Goal: Subscribe to service/newsletter

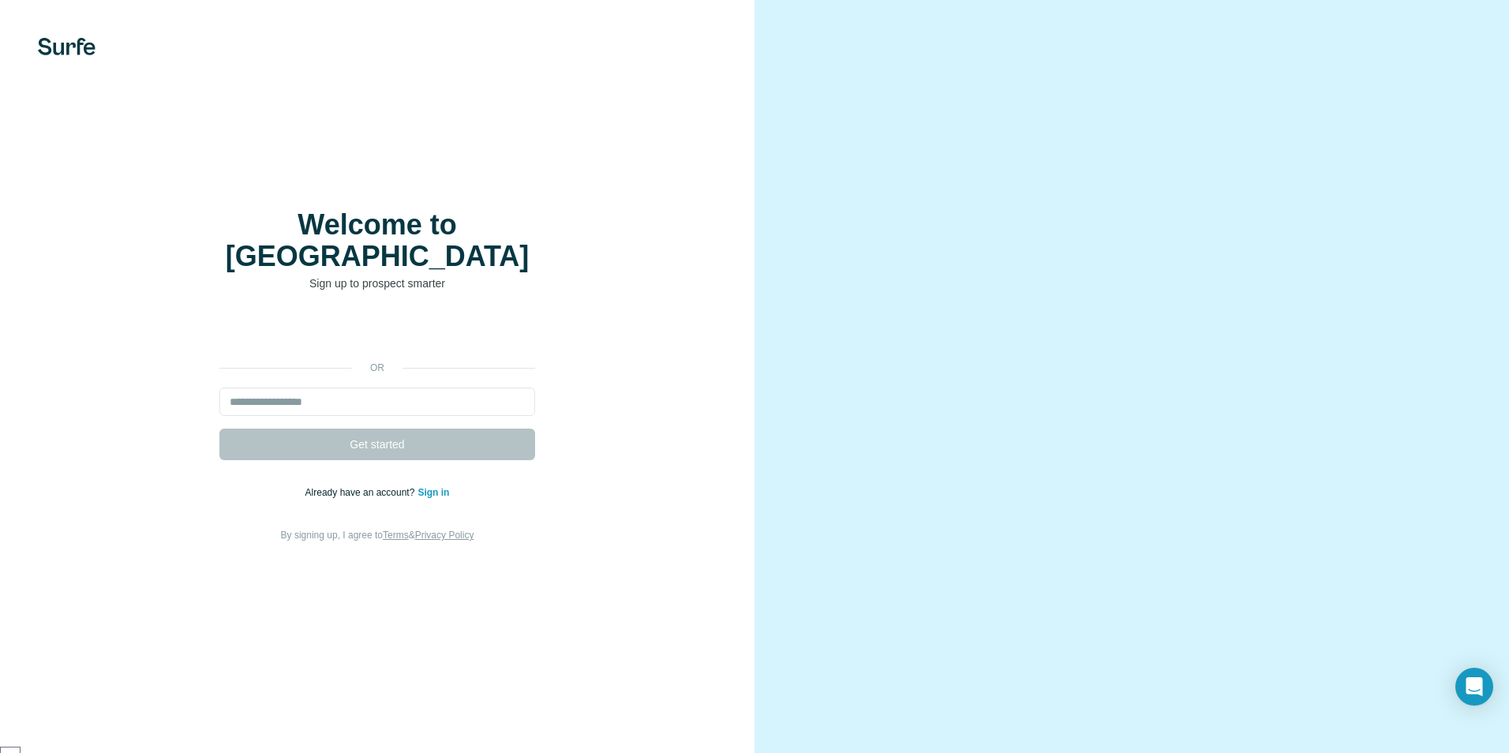
scroll to position [492, 0]
click at [394, 388] on input "email" at bounding box center [377, 401] width 316 height 28
type input "**********"
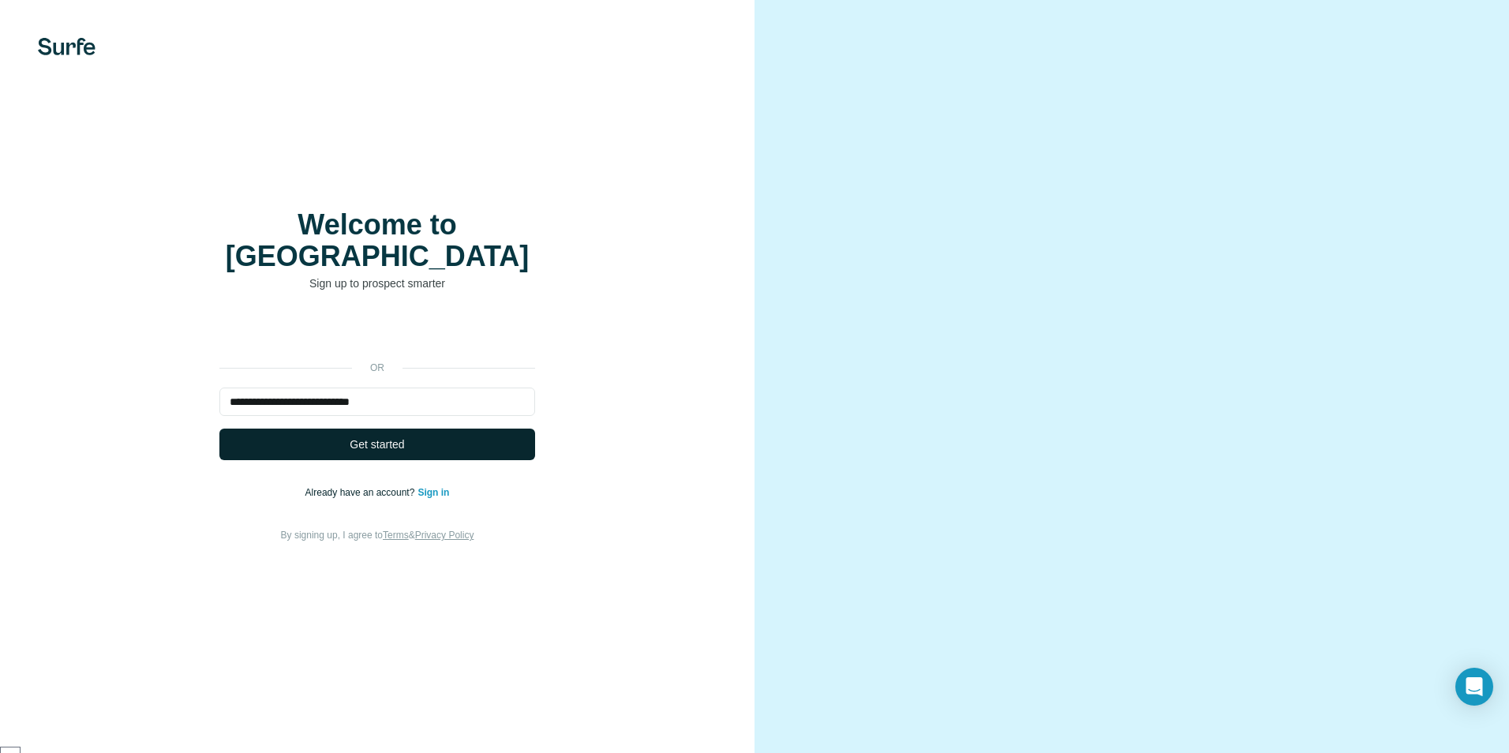
click at [411, 428] on button "Get started" at bounding box center [377, 444] width 316 height 32
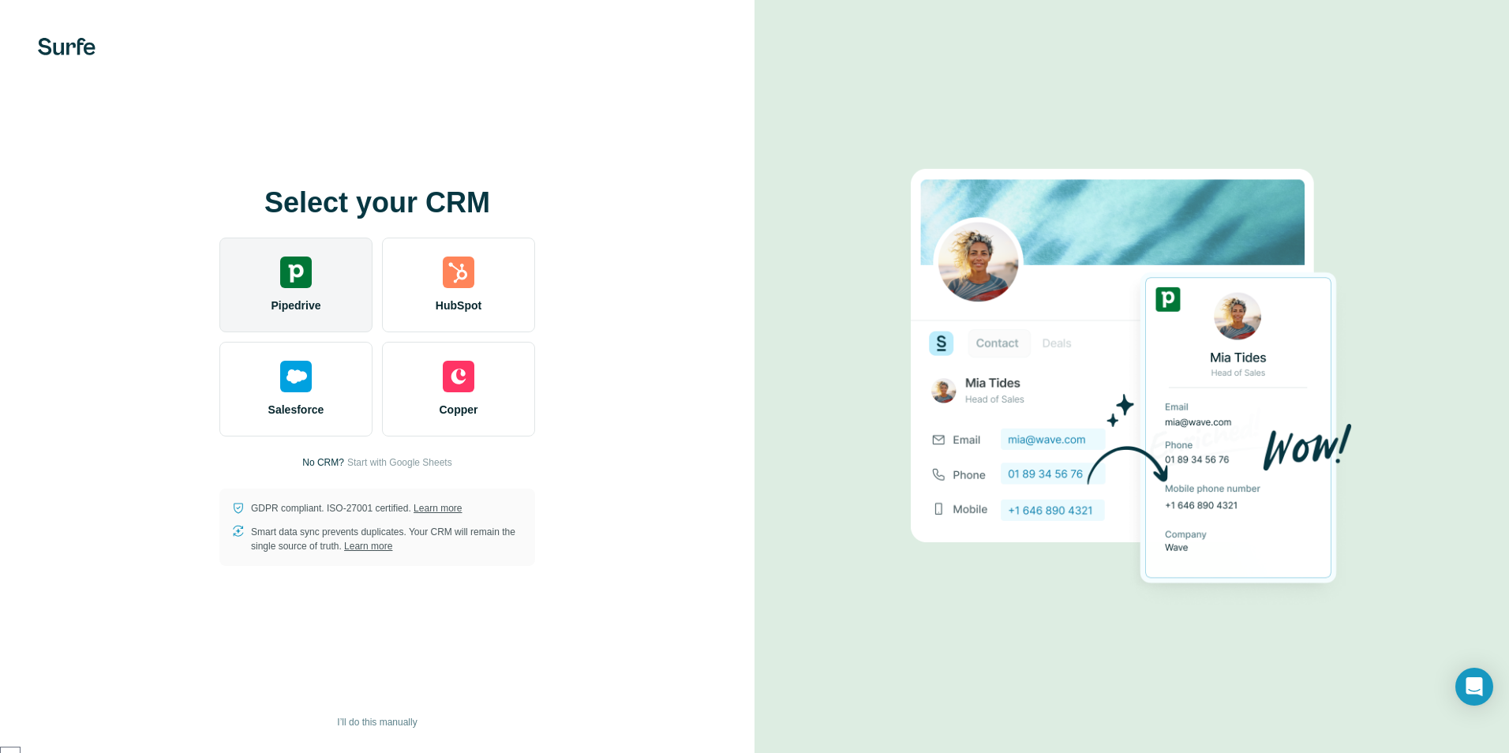
click at [296, 268] on img at bounding box center [296, 272] width 32 height 32
click at [278, 260] on div "Pipedrive" at bounding box center [295, 284] width 153 height 95
click at [305, 282] on img at bounding box center [296, 272] width 32 height 32
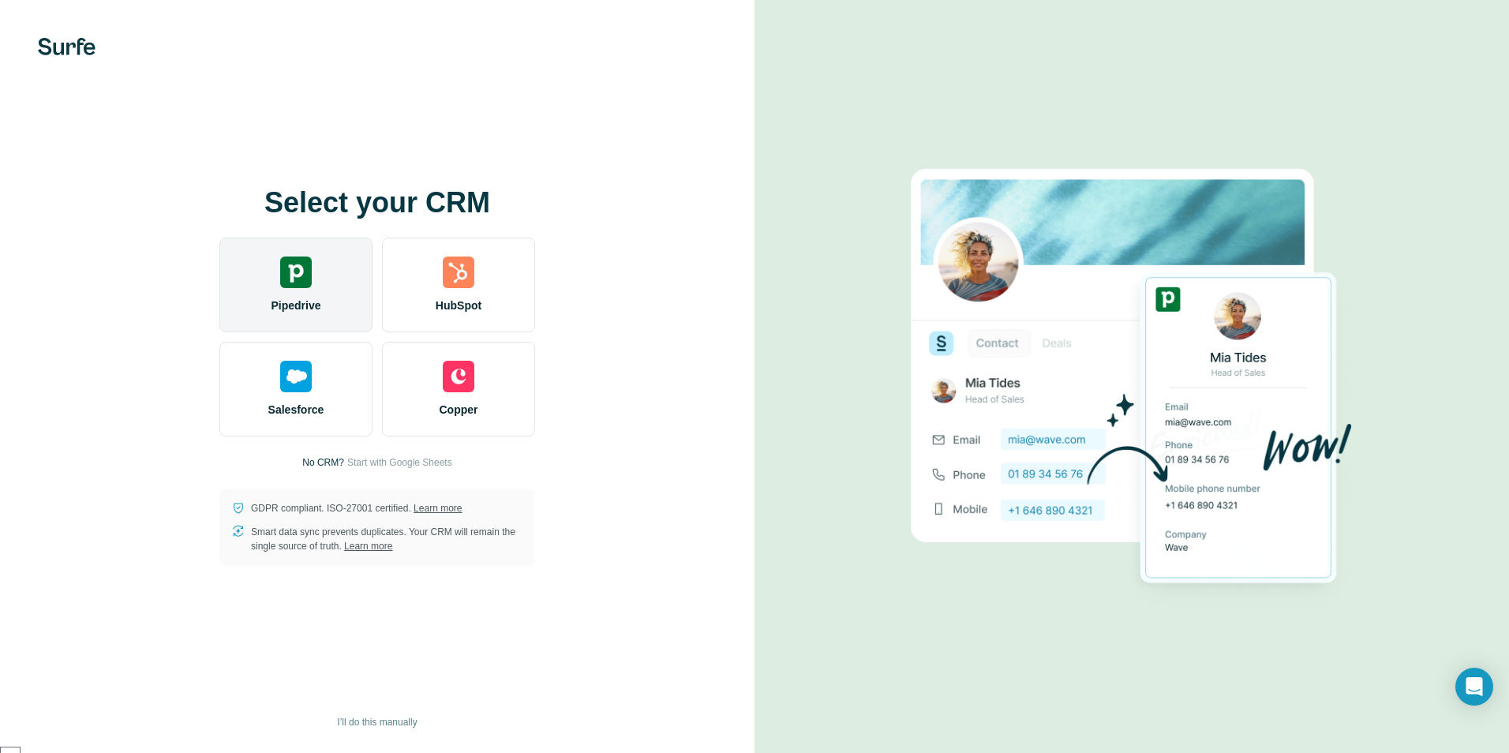
click at [305, 282] on img at bounding box center [296, 272] width 32 height 32
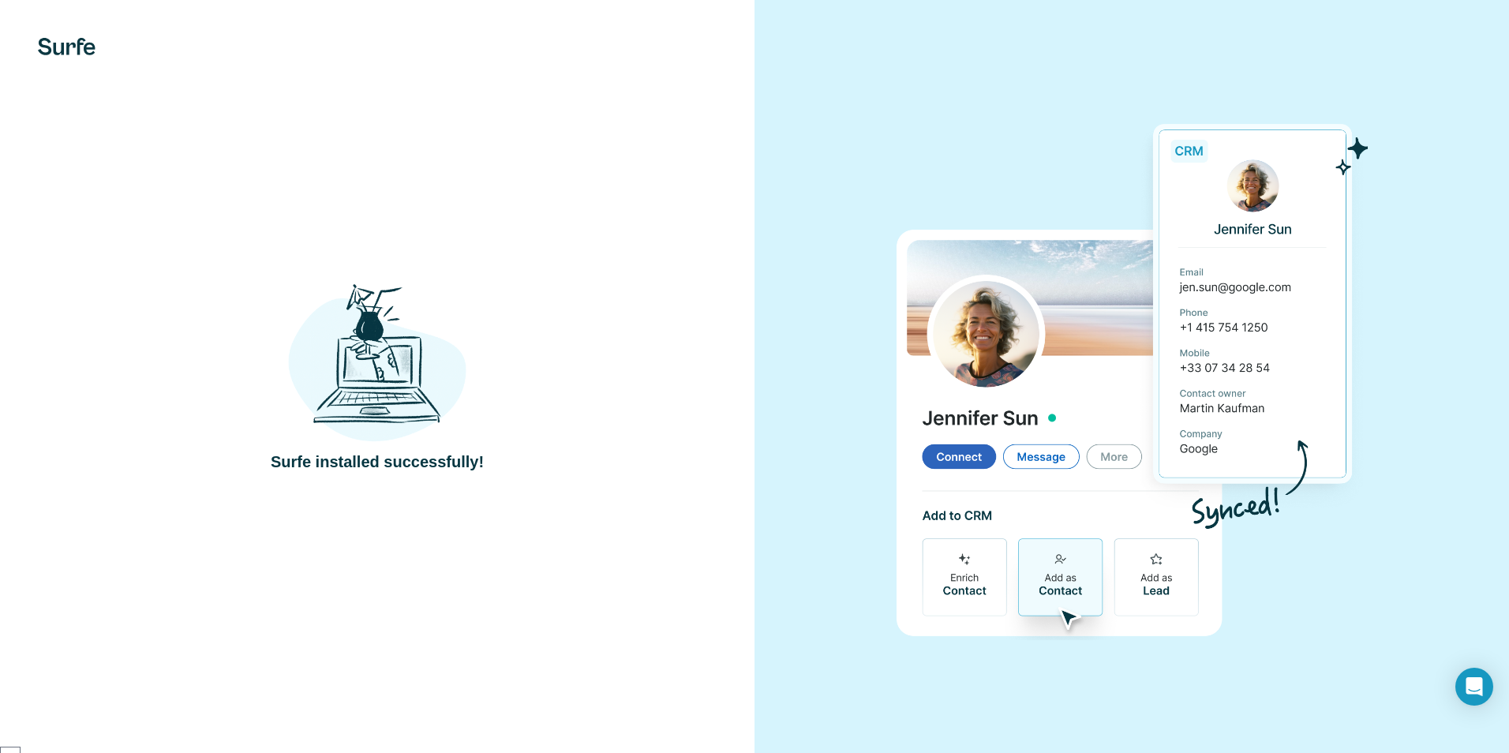
scroll to position [492, 0]
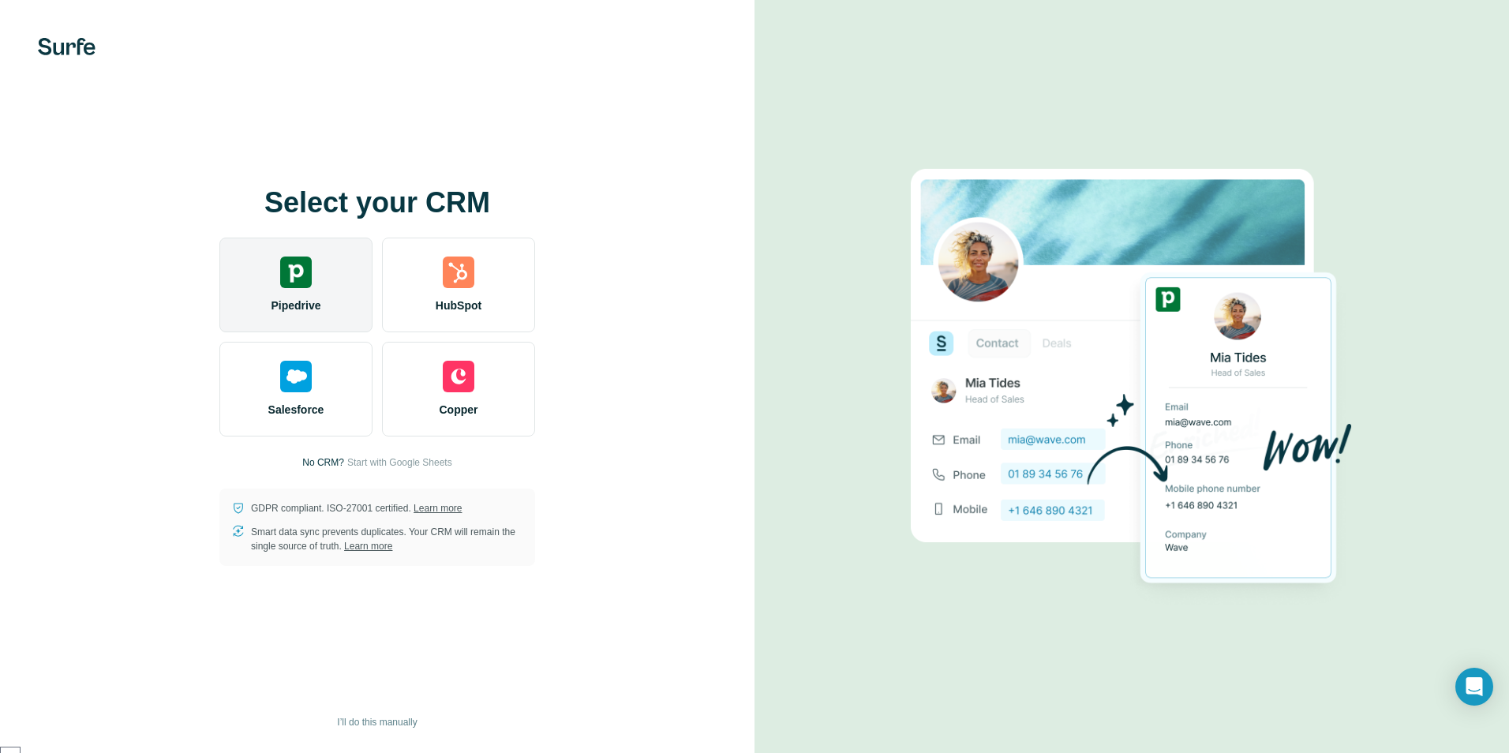
click at [307, 273] on img at bounding box center [296, 272] width 32 height 32
click at [305, 272] on img at bounding box center [296, 272] width 32 height 32
